Goal: Check status: Check status

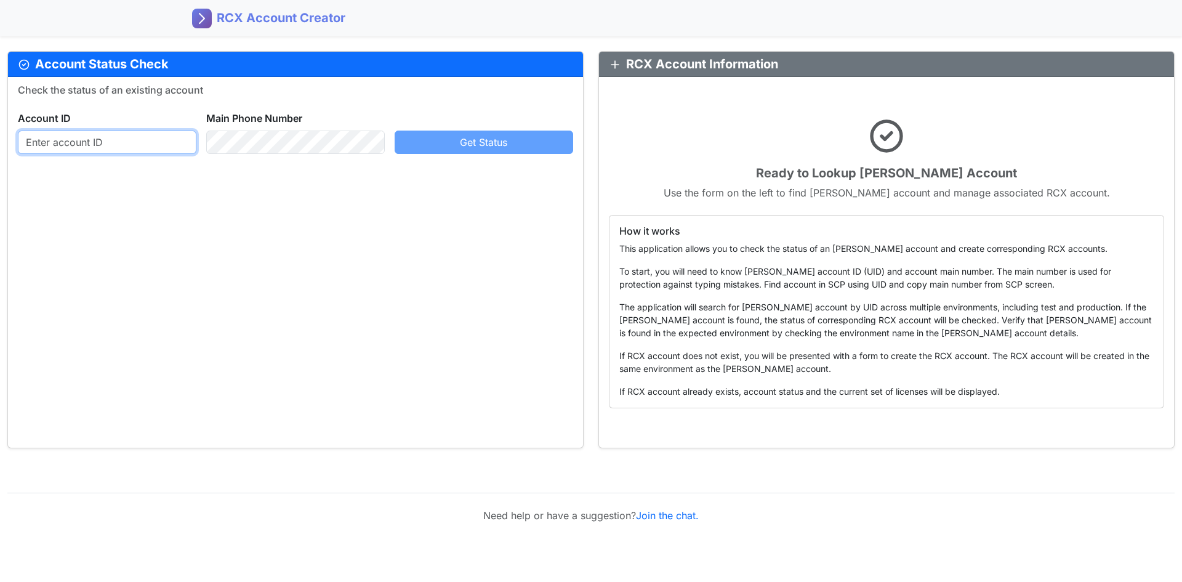
click at [130, 148] on input "text" at bounding box center [107, 141] width 179 height 23
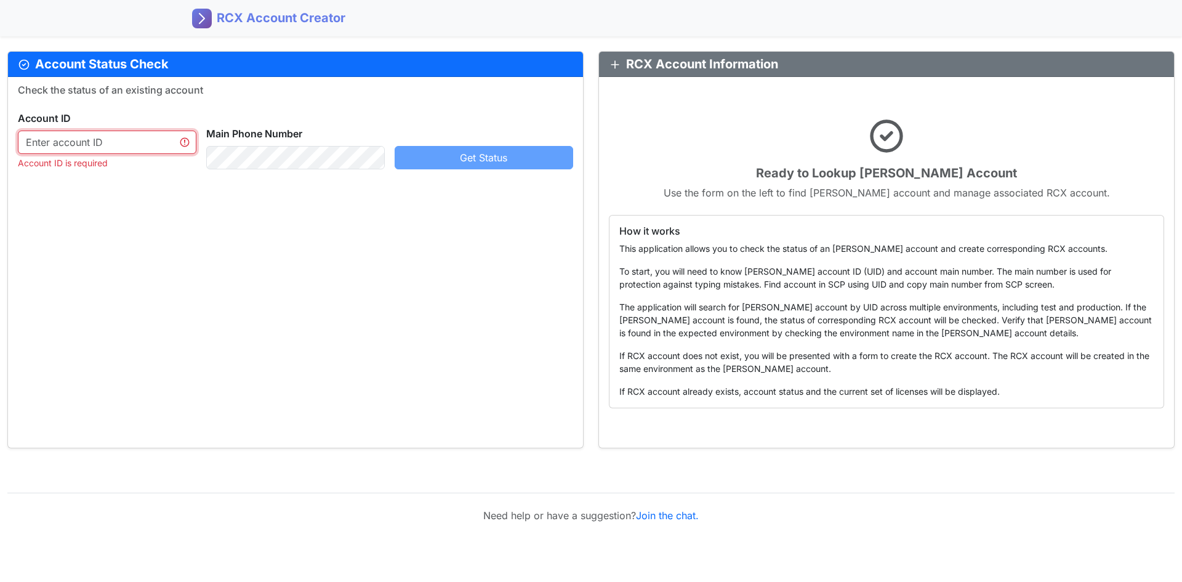
click at [84, 142] on input "text" at bounding box center [107, 141] width 179 height 23
paste input "3773058064"
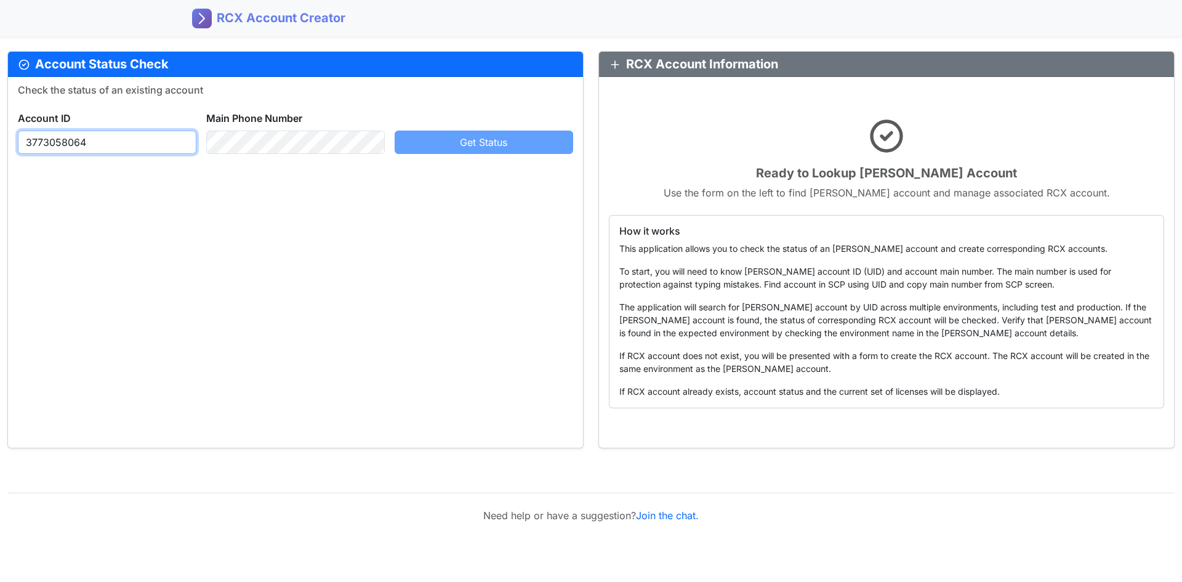
type input "3773058064"
click at [257, 256] on div "Check the status of an existing account Account ID [PHONE_NUMBER] Main Phone Nu…" at bounding box center [295, 262] width 575 height 371
click at [469, 135] on div "Get Status" at bounding box center [484, 141] width 188 height 23
click at [472, 145] on div "Get Status" at bounding box center [484, 141] width 188 height 23
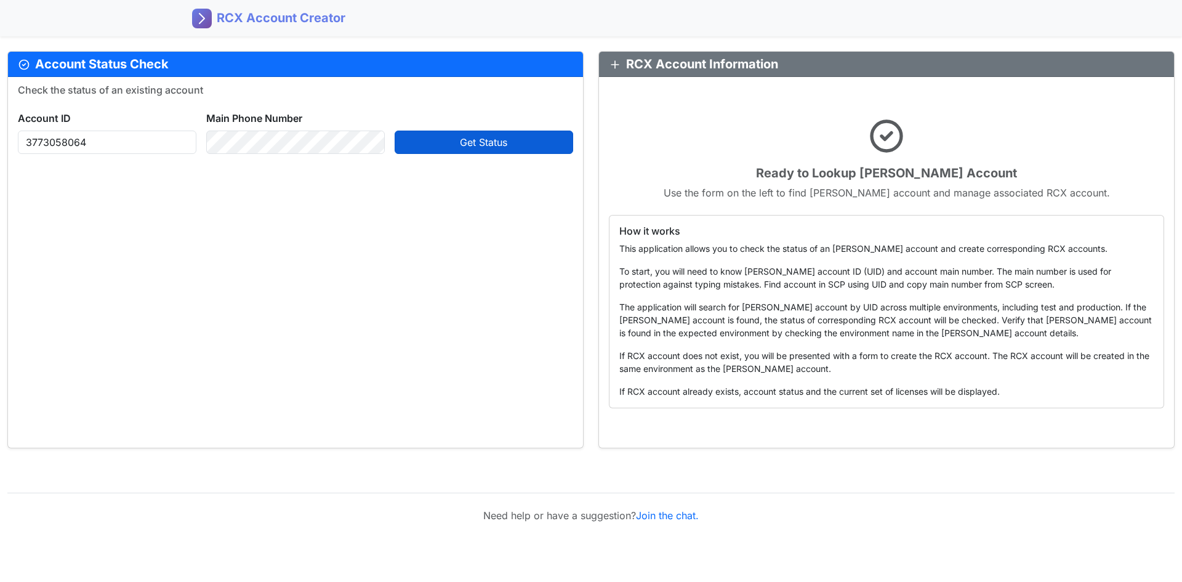
click at [473, 133] on button "Get Status" at bounding box center [484, 141] width 179 height 23
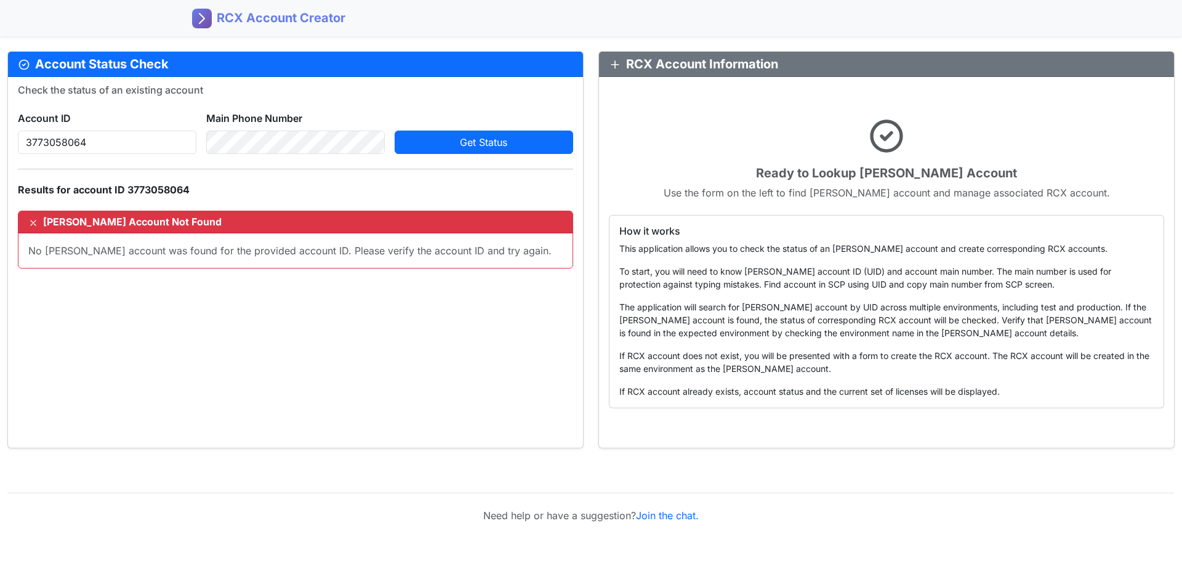
click at [686, 316] on p "The application will search for [PERSON_NAME] account by UID across multiple en…" at bounding box center [886, 319] width 534 height 39
click at [211, 18] on rect at bounding box center [202, 19] width 20 height 20
click at [208, 18] on rect at bounding box center [202, 19] width 20 height 20
click at [120, 142] on div "Account ID [PHONE_NUMBER] Main Phone Number Get Status" at bounding box center [295, 127] width 565 height 53
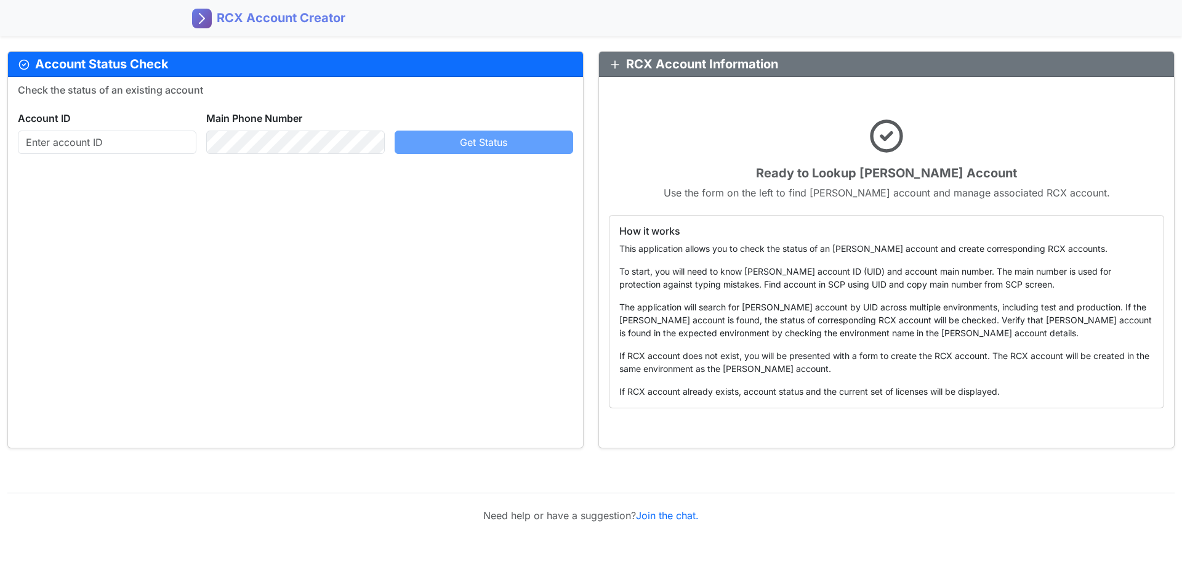
click at [800, 188] on p "Use the form on the left to find [PERSON_NAME] account and manage associated RC…" at bounding box center [886, 192] width 555 height 15
click at [849, 171] on h5 "Ready to Lookup [PERSON_NAME] Account" at bounding box center [886, 173] width 555 height 15
click at [911, 333] on p "The application will search for [PERSON_NAME] account by UID across multiple en…" at bounding box center [886, 319] width 534 height 39
click at [792, 315] on p "The application will search for [PERSON_NAME] account by UID across multiple en…" at bounding box center [886, 319] width 534 height 39
click at [667, 254] on p "This application allows you to check the status of an [PERSON_NAME] account and…" at bounding box center [886, 248] width 534 height 13
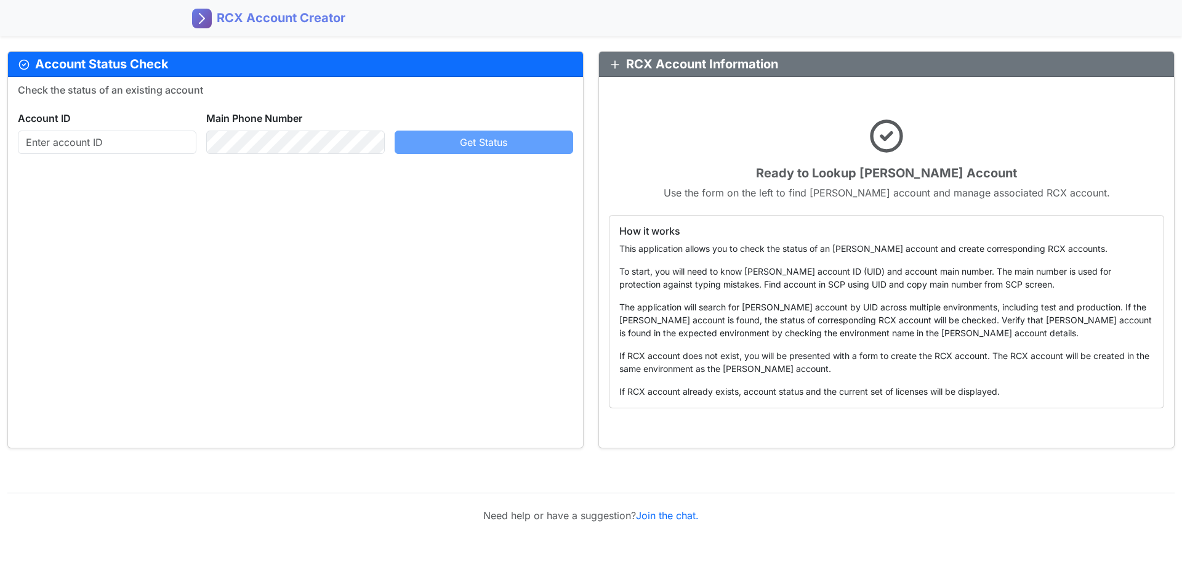
click at [646, 233] on h6 "How it works" at bounding box center [886, 231] width 534 height 12
click at [130, 141] on input "text" at bounding box center [107, 141] width 179 height 23
paste input "3773058064"
type input "3773058064"
click at [449, 146] on button "Get Status" at bounding box center [484, 141] width 179 height 23
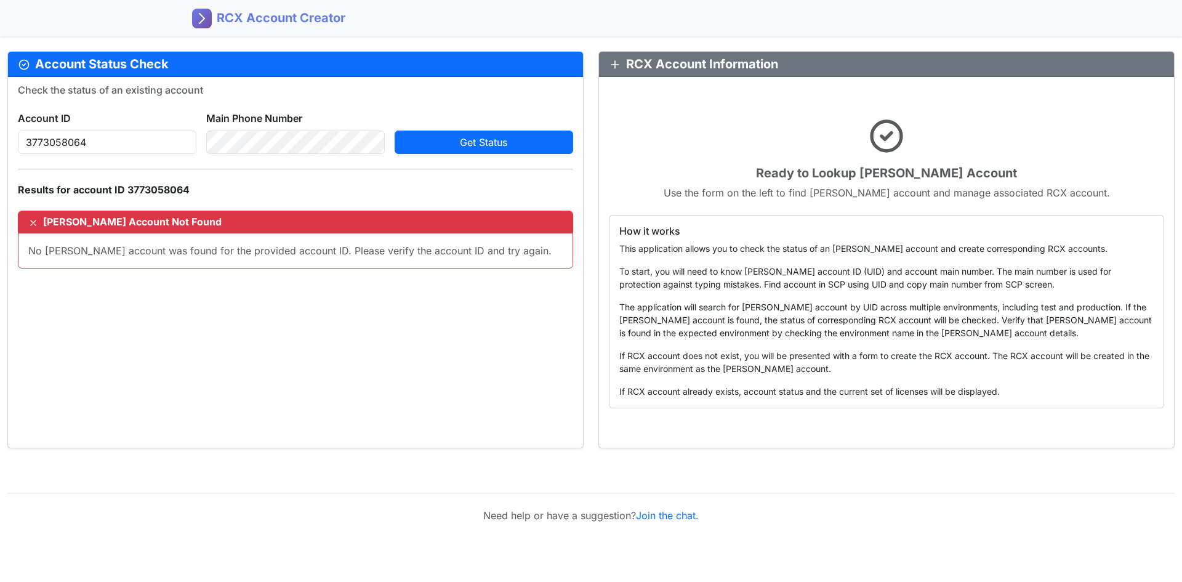
click at [644, 245] on p "This application allows you to check the status of an [PERSON_NAME] account and…" at bounding box center [886, 248] width 534 height 13
click at [539, 143] on button "Get Status" at bounding box center [484, 141] width 179 height 23
click at [97, 154] on div "Check the status of an existing account Account ID [PHONE_NUMBER] Main Phone Nu…" at bounding box center [295, 176] width 555 height 185
click at [32, 223] on icon at bounding box center [33, 223] width 10 height 10
click at [447, 146] on button "Get Status" at bounding box center [484, 141] width 179 height 23
